Goal: Contribute content: Add original content to the website for others to see

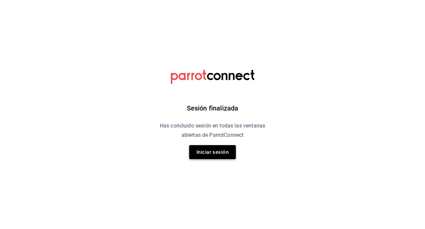
click at [201, 149] on button "Iniciar sesión" at bounding box center [212, 152] width 47 height 14
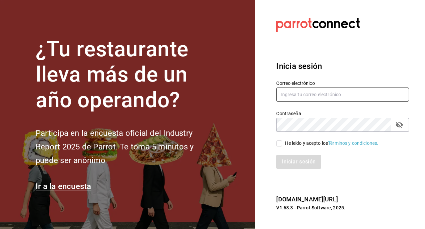
type input "[EMAIL_ADDRESS][DOMAIN_NAME]"
click at [275, 142] on div "He leído y acepto los Términos y condiciones." at bounding box center [338, 139] width 141 height 15
click at [277, 143] on input "He leído y acepto los Términos y condiciones." at bounding box center [279, 144] width 6 height 6
checkbox input "true"
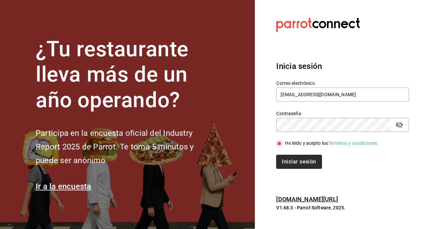
click at [284, 158] on button "Iniciar sesión" at bounding box center [298, 162] width 45 height 14
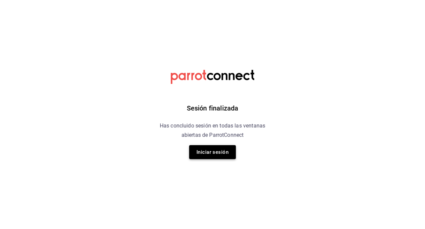
click at [215, 156] on button "Iniciar sesión" at bounding box center [212, 152] width 47 height 14
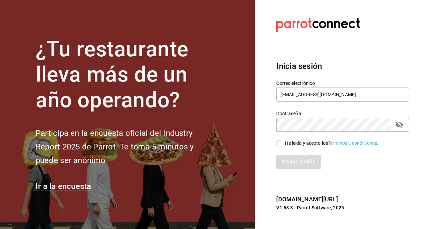
click at [280, 148] on div "Iniciar sesión" at bounding box center [338, 158] width 141 height 22
click at [280, 146] on input "He leído y acepto los Términos y condiciones." at bounding box center [279, 144] width 6 height 6
checkbox input "true"
click at [290, 162] on button "Iniciar sesión" at bounding box center [298, 162] width 45 height 14
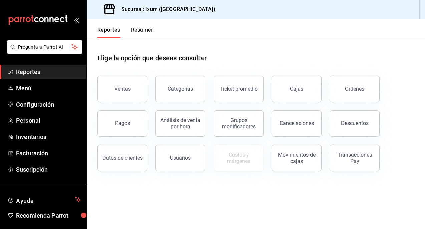
click at [45, 70] on span "Reportes" at bounding box center [48, 71] width 65 height 9
click at [281, 91] on button "Cajas" at bounding box center [296, 89] width 50 height 27
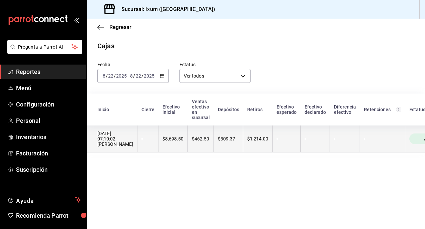
click at [263, 144] on th "$1,214.00" at bounding box center [257, 139] width 29 height 27
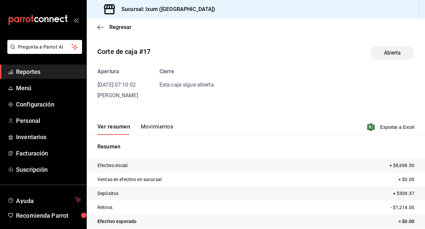
scroll to position [35, 0]
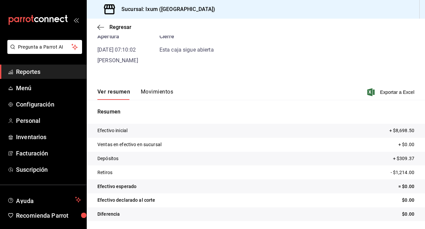
click at [170, 94] on button "Movimientos" at bounding box center [157, 94] width 32 height 11
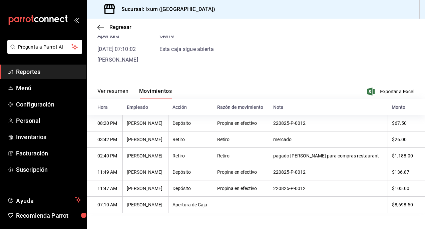
scroll to position [22, 0]
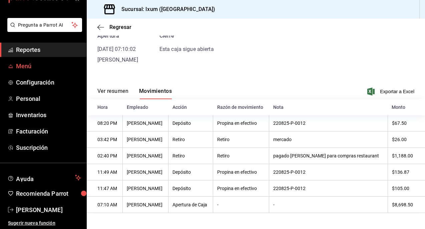
click at [27, 62] on span "Menú" at bounding box center [48, 66] width 65 height 9
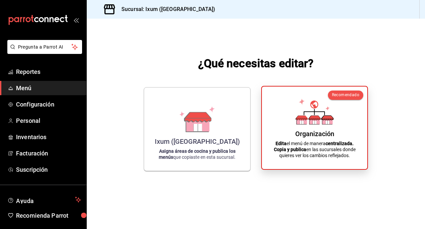
click at [288, 114] on div "Organización Edita el menú de manera centralizada. Copia y publica en las sucur…" at bounding box center [314, 128] width 89 height 72
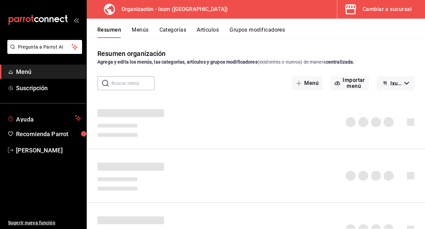
click at [136, 29] on button "Menús" at bounding box center [140, 32] width 17 height 11
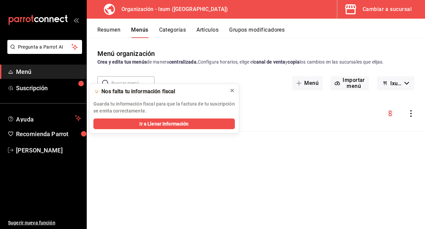
click at [233, 88] on icon at bounding box center [231, 90] width 5 height 5
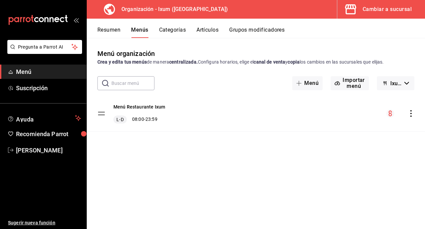
click at [106, 34] on button "Resumen" at bounding box center [108, 32] width 23 height 11
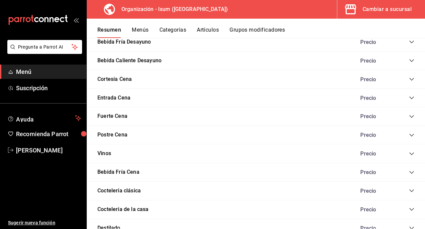
scroll to position [469, 0]
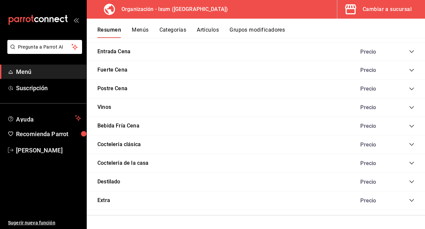
click at [411, 108] on icon "collapse-category-row" at bounding box center [411, 107] width 4 height 3
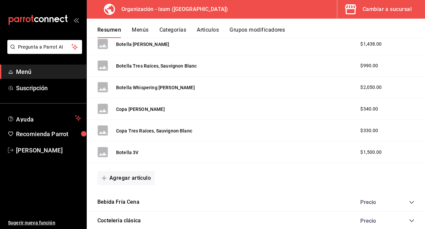
scroll to position [578, 0]
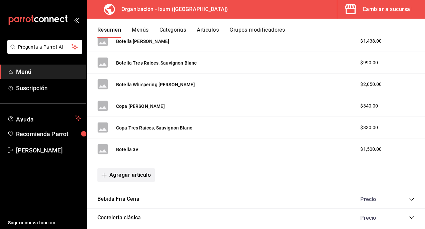
click at [150, 175] on button "Agregar artículo" at bounding box center [125, 175] width 57 height 14
click at [131, 213] on li "Artículo nuevo" at bounding box center [123, 209] width 52 height 16
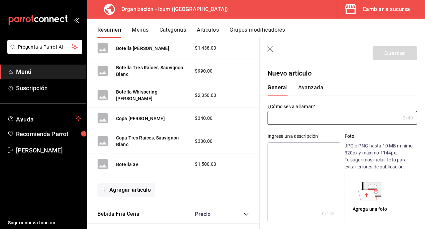
type input "AR-1755916587686"
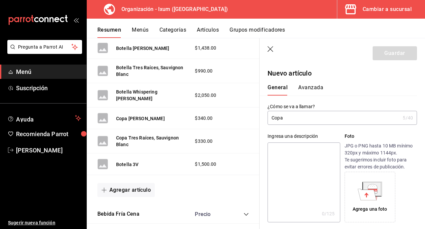
paste input "Jardín de Tru"
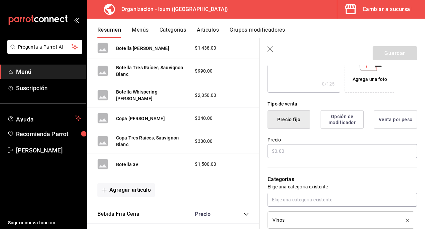
scroll to position [138, 0]
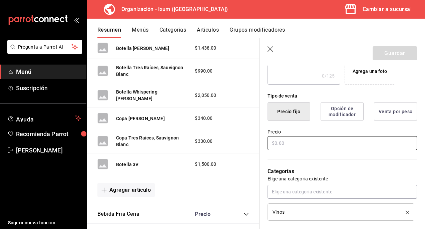
type input "Copa Jardín de Tru"
click at [294, 144] on input "text" at bounding box center [341, 143] width 149 height 14
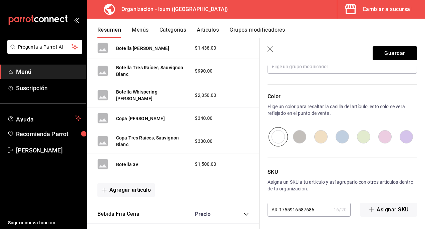
scroll to position [326, 0]
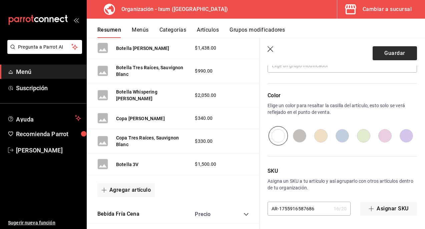
type input "$330.00"
click at [398, 47] on button "Guardar" at bounding box center [394, 53] width 44 height 14
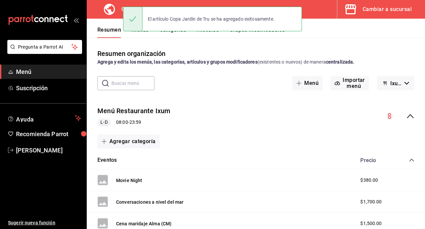
click at [144, 33] on div "El artículo Copa Jardín de Tru se ha agregado exitosamente." at bounding box center [212, 19] width 179 height 29
click at [143, 35] on button "Menús" at bounding box center [140, 32] width 17 height 11
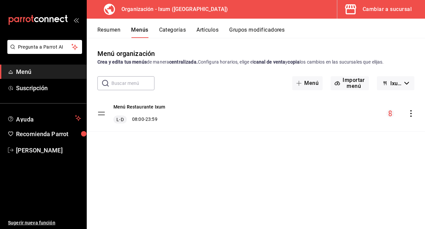
click at [412, 114] on icon "actions" at bounding box center [410, 113] width 7 height 7
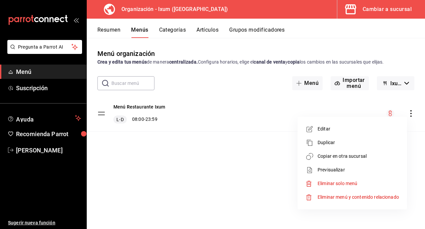
click at [359, 154] on span "Copiar en otra sucursal" at bounding box center [357, 156] width 81 height 7
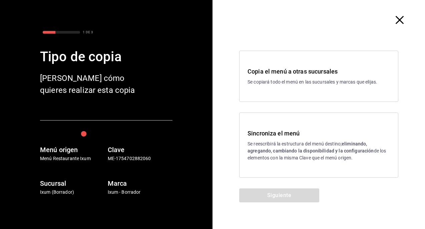
click at [289, 131] on h3 "Sincroniza el menú" at bounding box center [318, 133] width 142 height 9
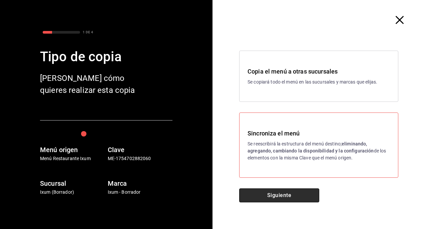
click at [280, 195] on button "Siguiente" at bounding box center [279, 196] width 80 height 14
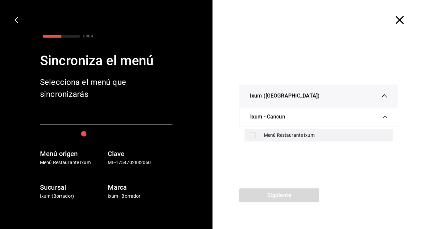
click at [286, 136] on div "Menú Restaurante Ixum" at bounding box center [326, 135] width 124 height 7
checkbox input "true"
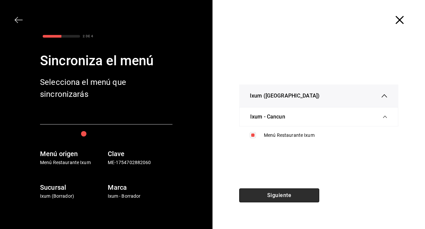
click at [276, 195] on button "Siguiente" at bounding box center [279, 196] width 80 height 14
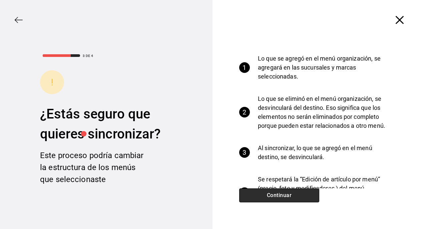
click at [287, 194] on button "Continuar" at bounding box center [279, 196] width 80 height 14
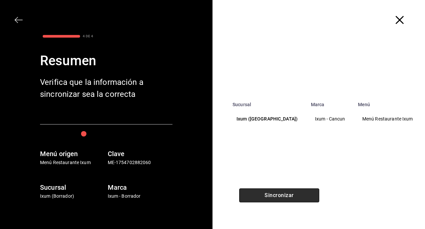
click at [287, 194] on button "Sincronizar" at bounding box center [279, 196] width 80 height 14
